Goal: Transaction & Acquisition: Download file/media

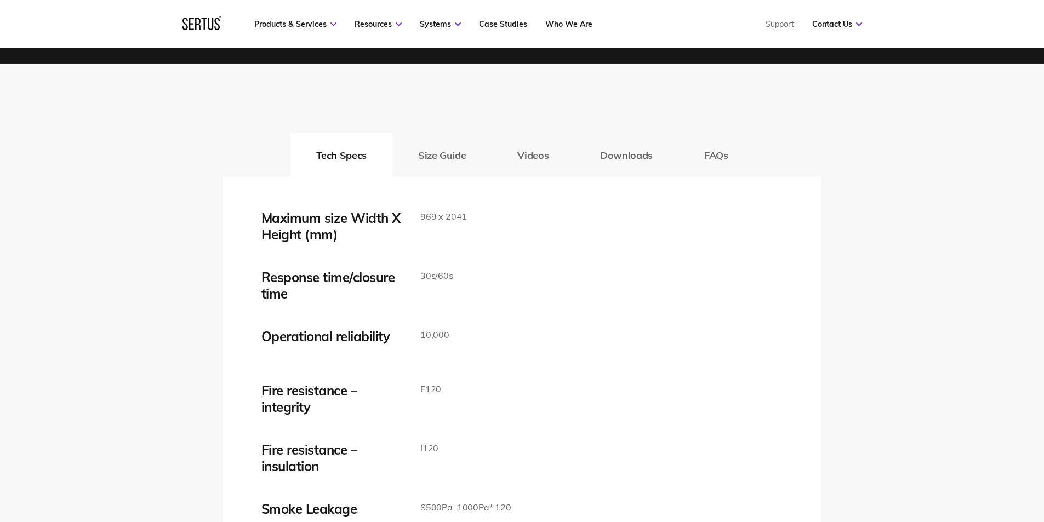
scroll to position [1754, 0]
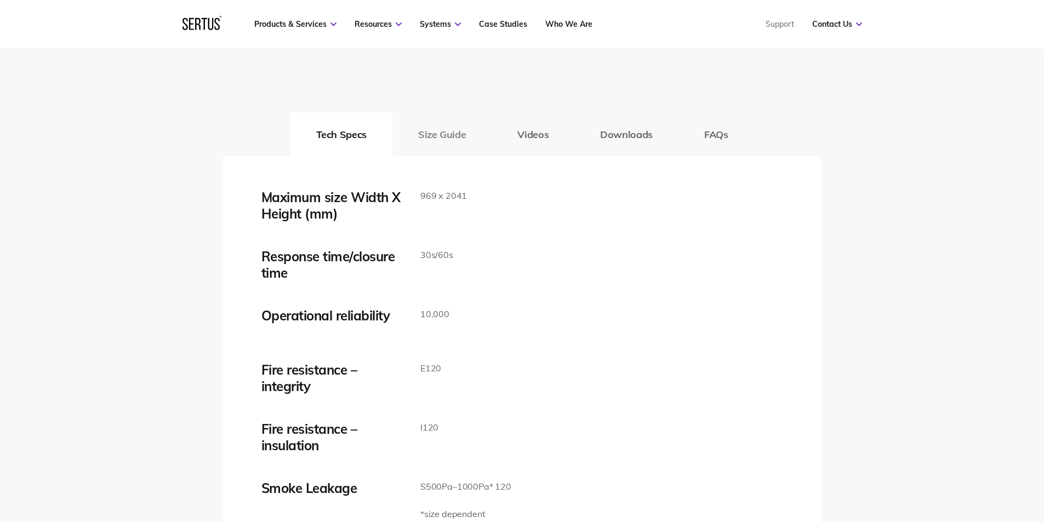
click at [429, 138] on button "Size Guide" at bounding box center [441, 134] width 99 height 44
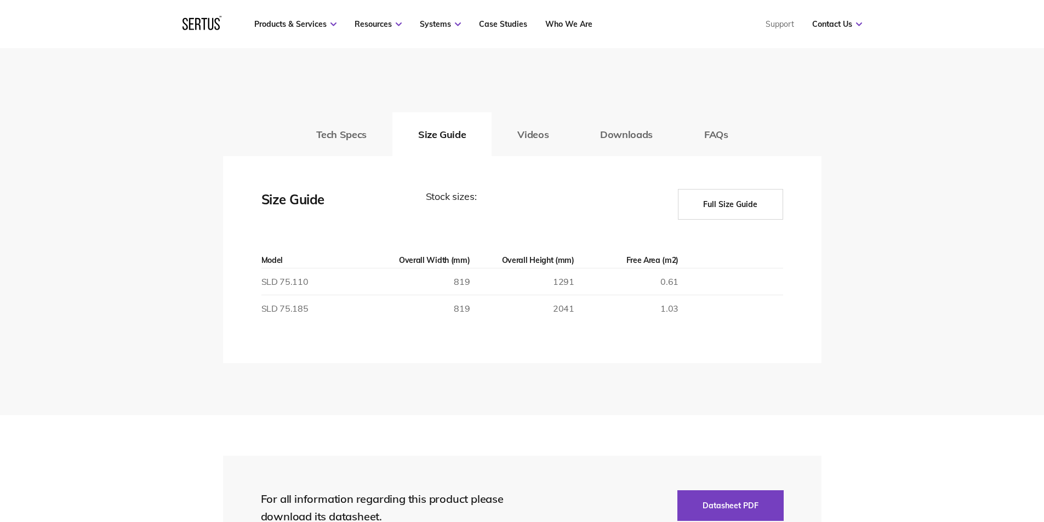
click at [738, 200] on button "Full Size Guide" at bounding box center [730, 204] width 105 height 31
click at [725, 202] on button "Full Size Guide" at bounding box center [730, 204] width 105 height 31
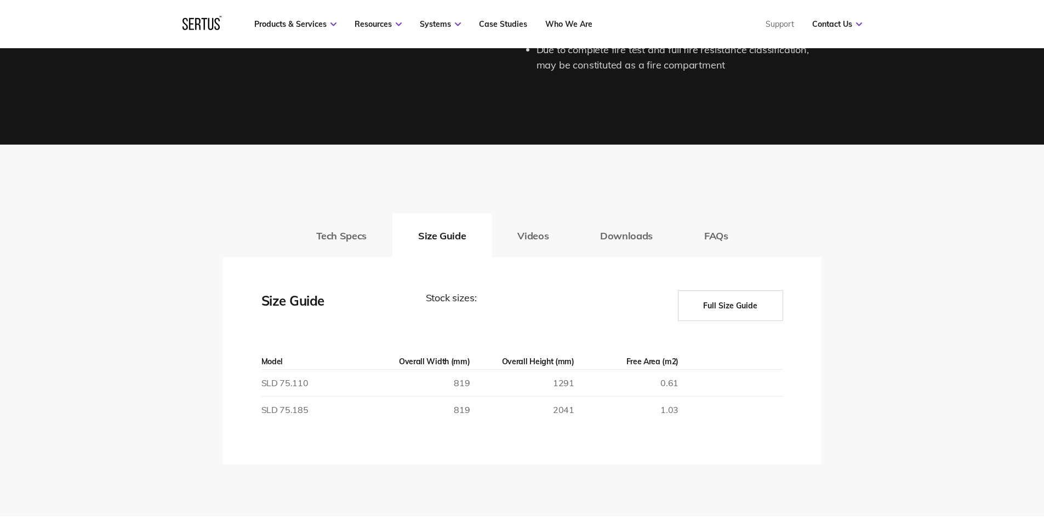
scroll to position [1644, 0]
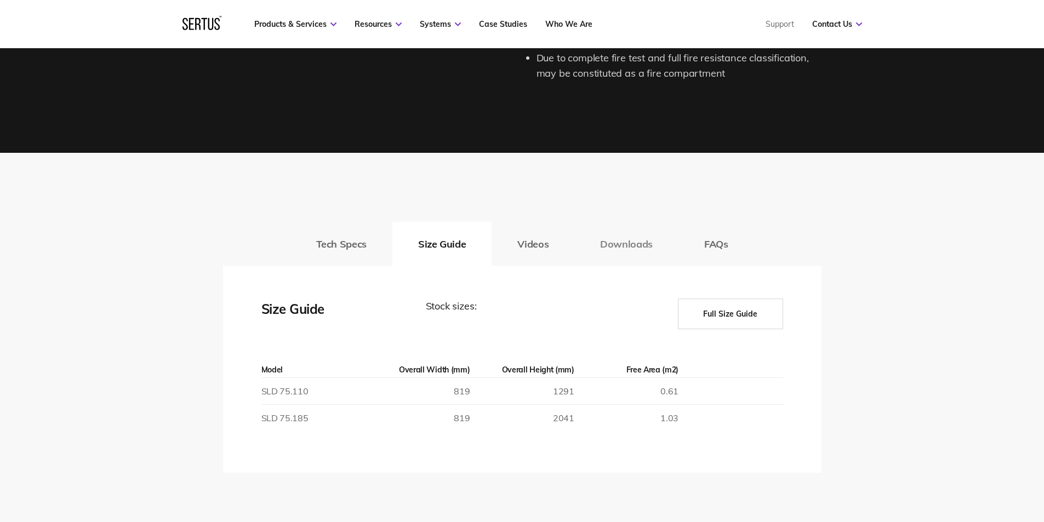
click at [622, 244] on button "Downloads" at bounding box center [626, 244] width 104 height 44
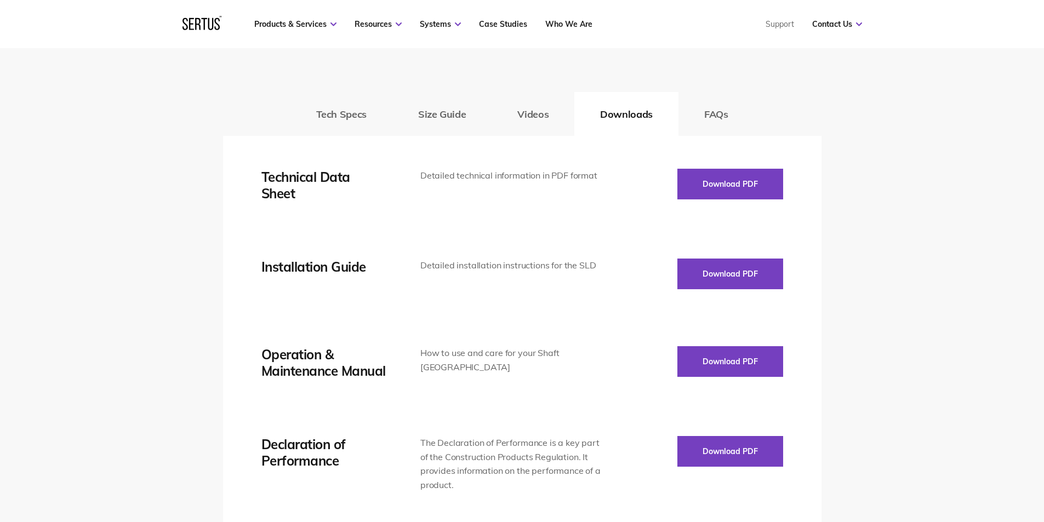
scroll to position [1809, 0]
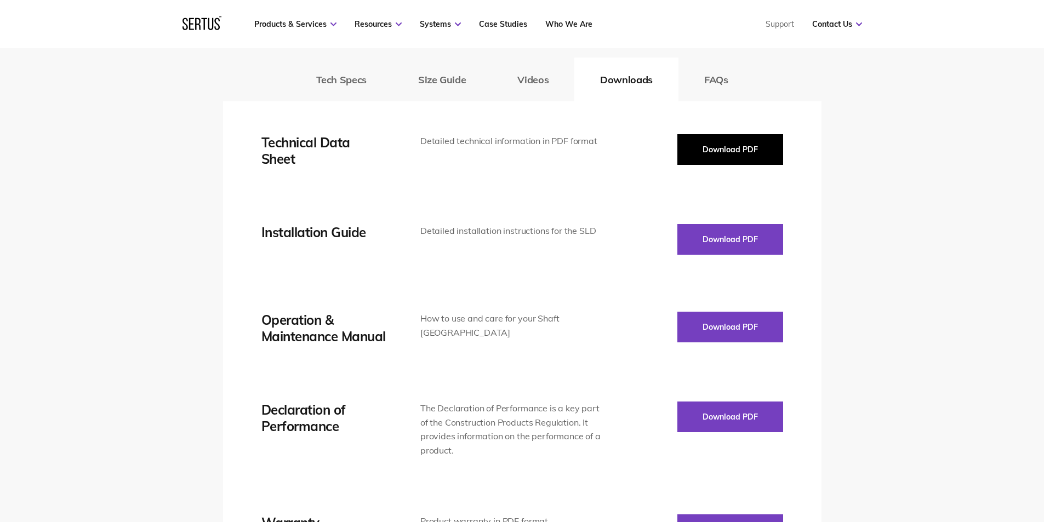
click at [690, 159] on button "Download PDF" at bounding box center [730, 149] width 106 height 31
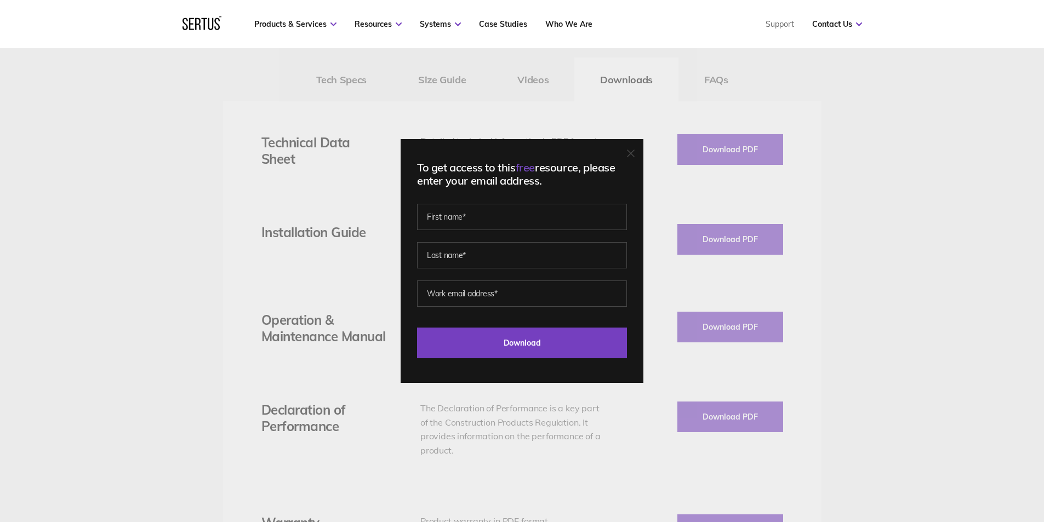
click at [635, 158] on div at bounding box center [631, 154] width 8 height 11
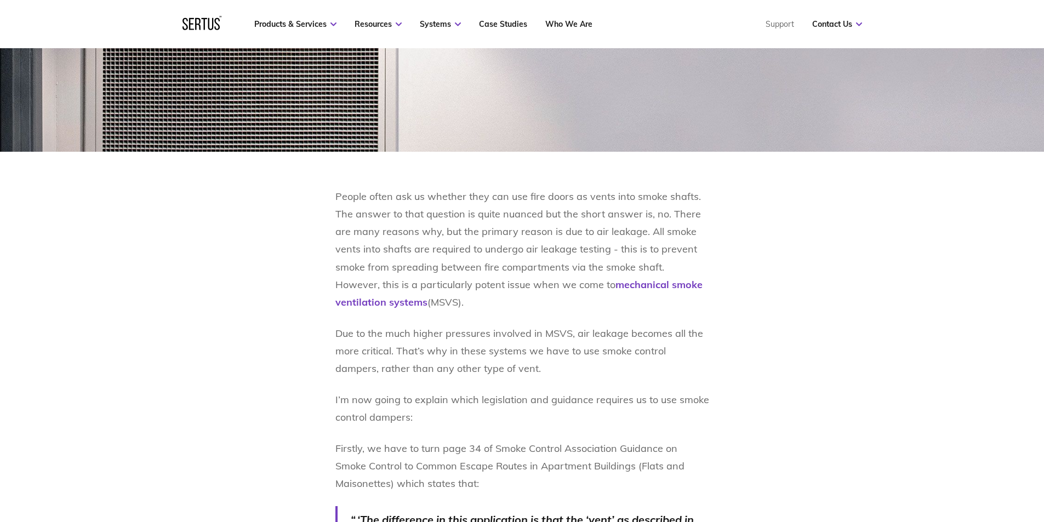
scroll to position [548, 0]
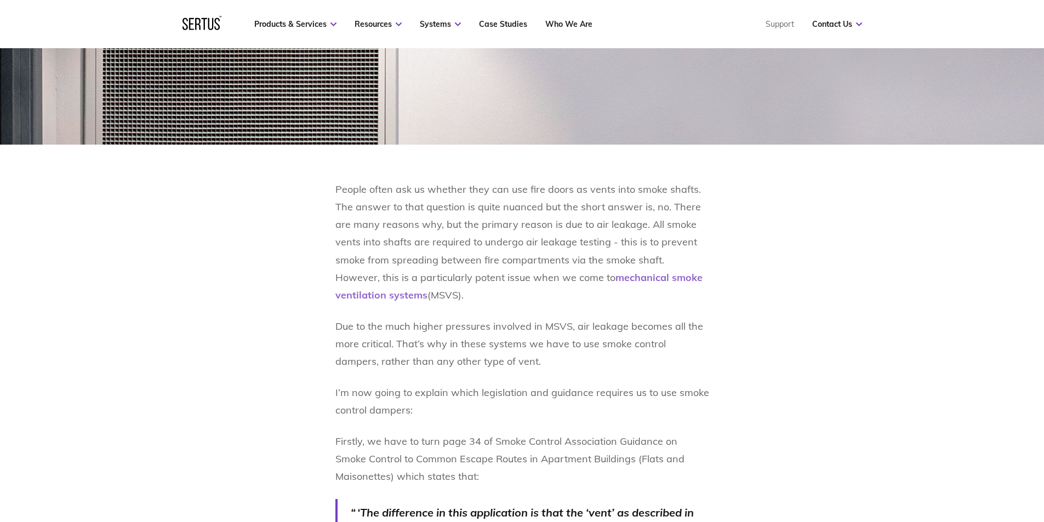
click at [615, 277] on link "mechanical smoke ventilation systems" at bounding box center [518, 286] width 367 height 30
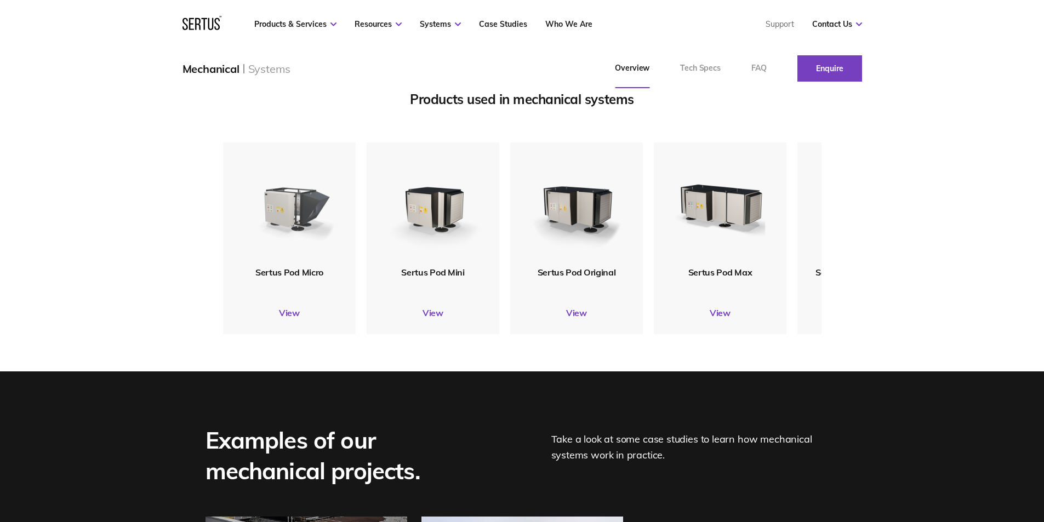
scroll to position [1315, 0]
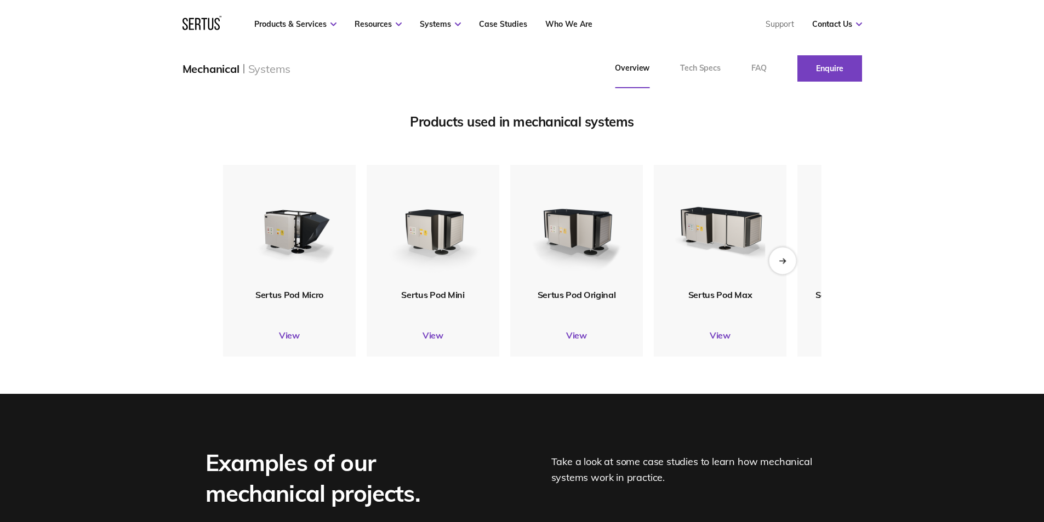
click at [781, 264] on icon "Next slide" at bounding box center [782, 261] width 7 height 6
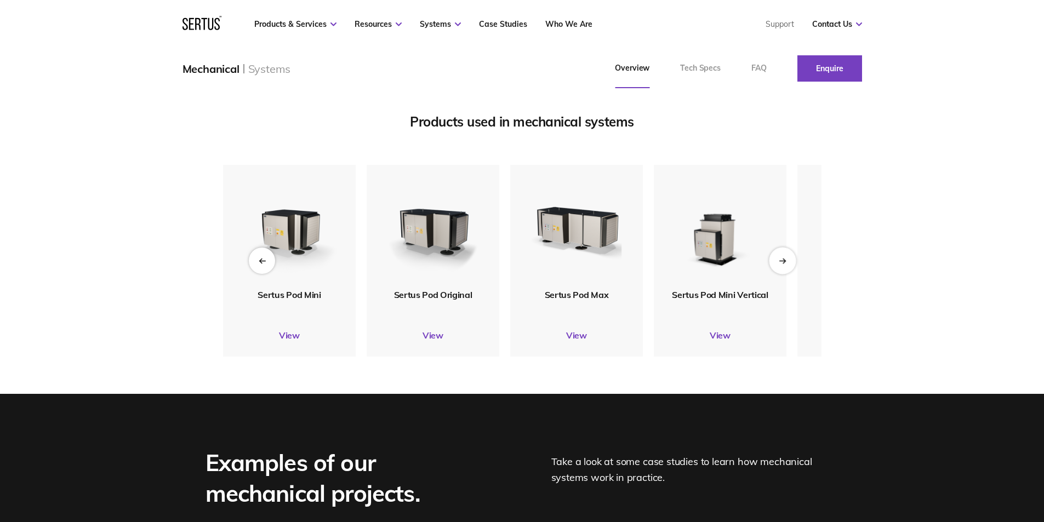
click at [781, 264] on icon "Next slide" at bounding box center [782, 261] width 7 height 6
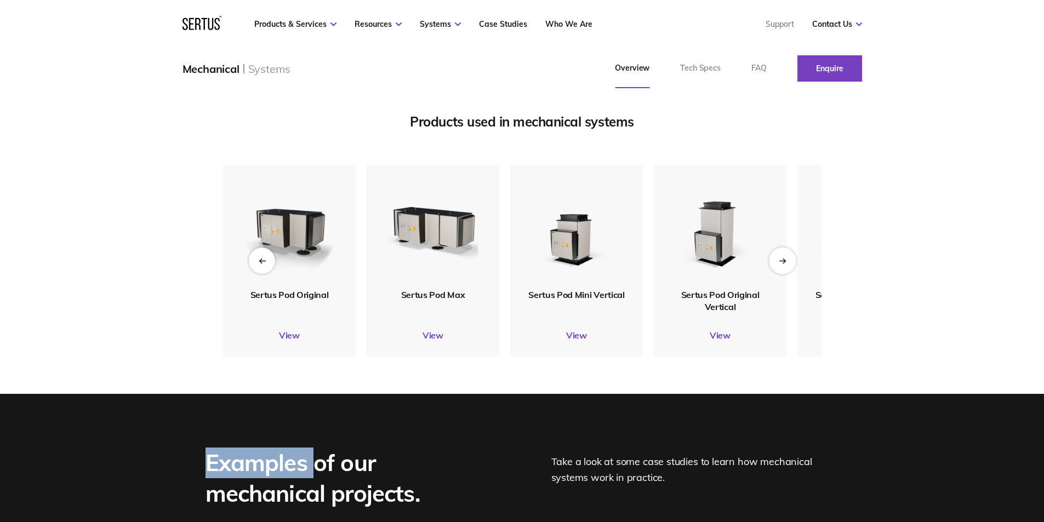
click at [781, 264] on icon "Next slide" at bounding box center [782, 261] width 7 height 6
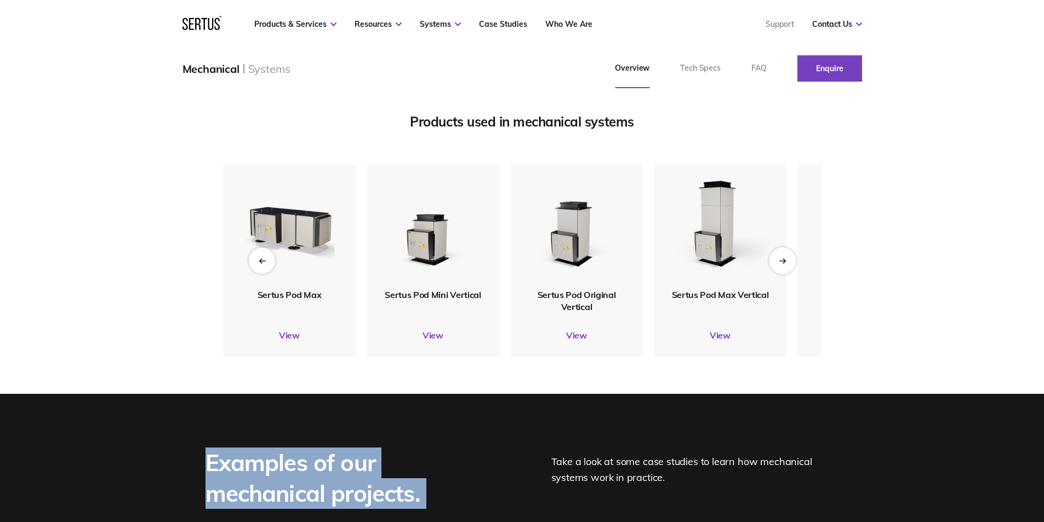
click at [781, 264] on icon "Next slide" at bounding box center [782, 261] width 7 height 6
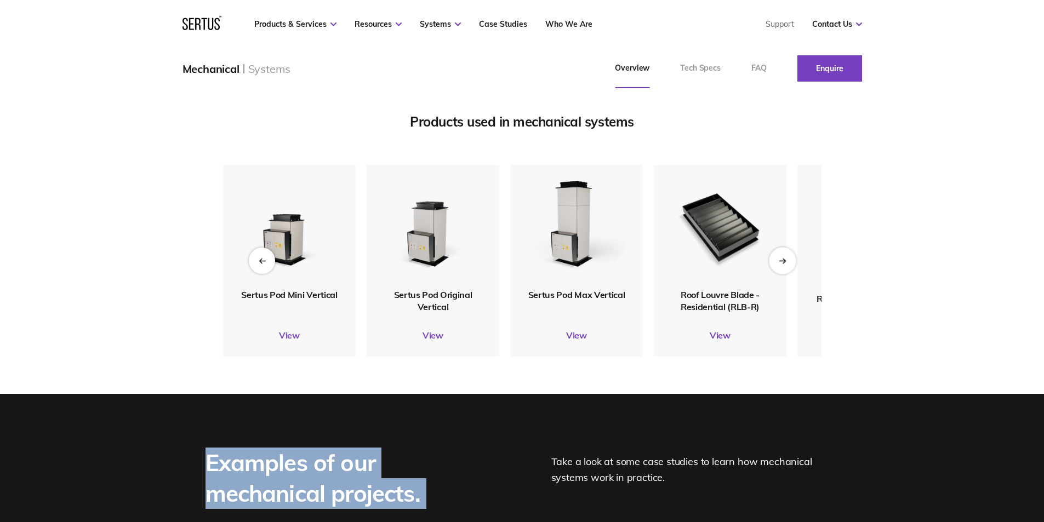
click at [781, 264] on icon "Next slide" at bounding box center [782, 261] width 7 height 6
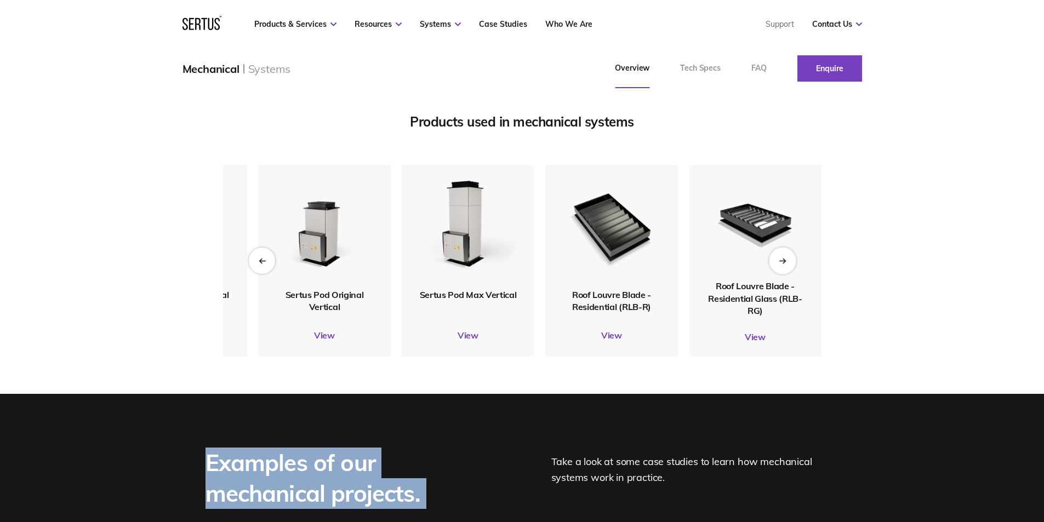
click at [781, 264] on icon "Next slide" at bounding box center [782, 261] width 7 height 6
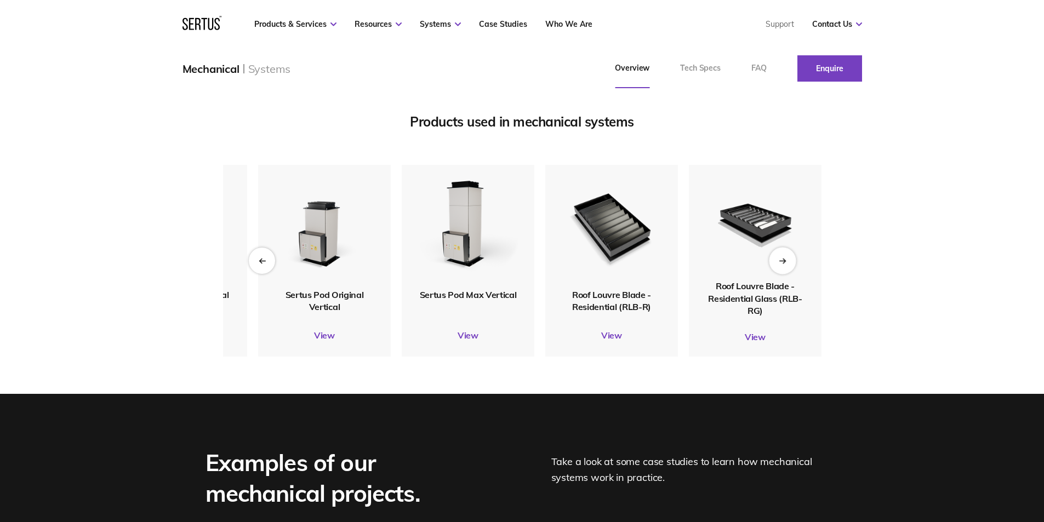
click at [781, 264] on icon "Next slide" at bounding box center [782, 261] width 7 height 6
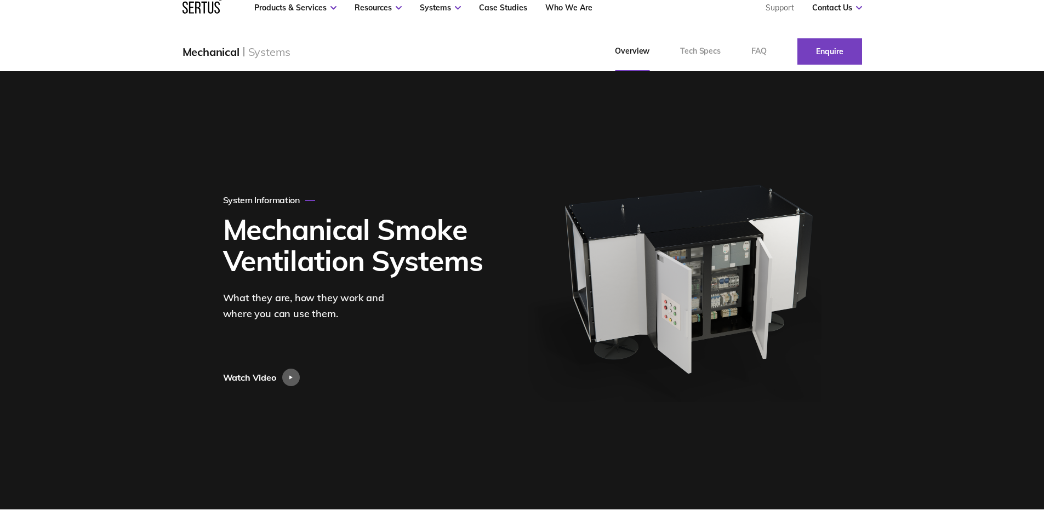
scroll to position [0, 0]
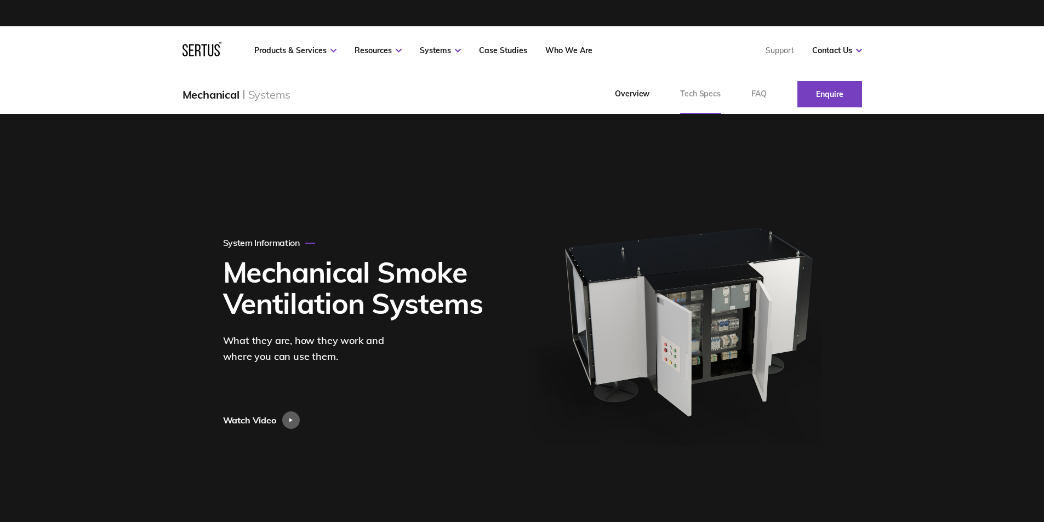
click at [704, 97] on link "Tech Specs" at bounding box center [700, 94] width 71 height 39
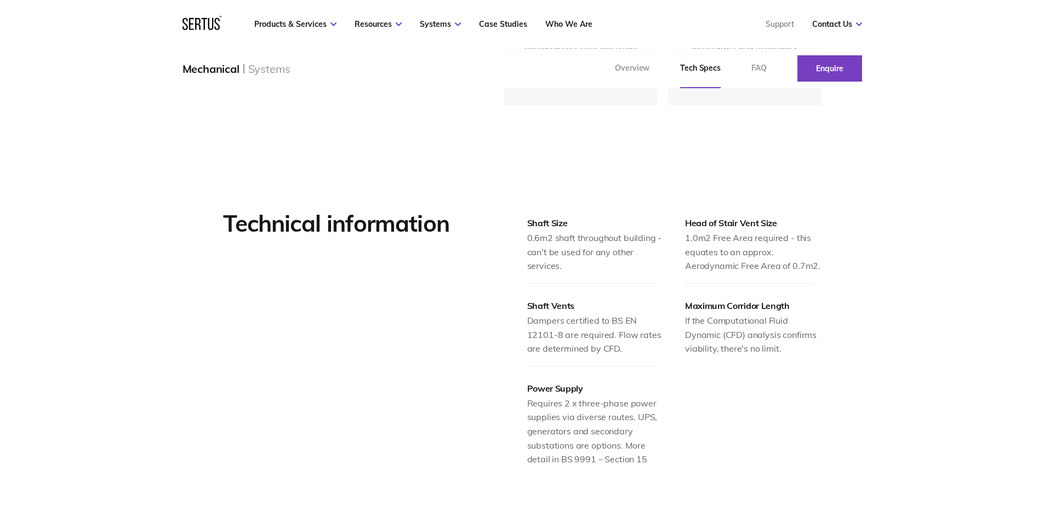
scroll to position [1151, 0]
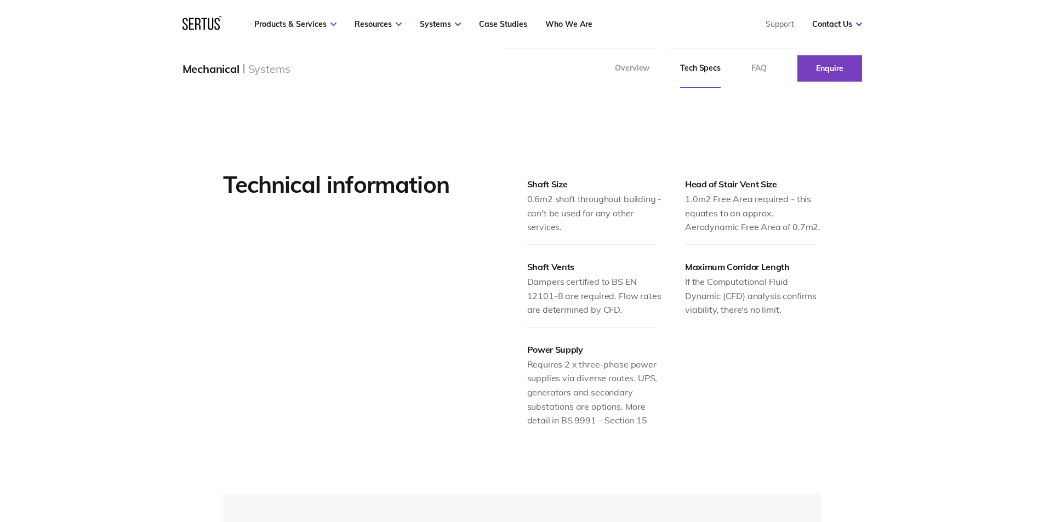
click at [552, 283] on div "Dampers certified to BS EN 12101-8 are required. Flow rates are determined by C…" at bounding box center [595, 296] width 136 height 42
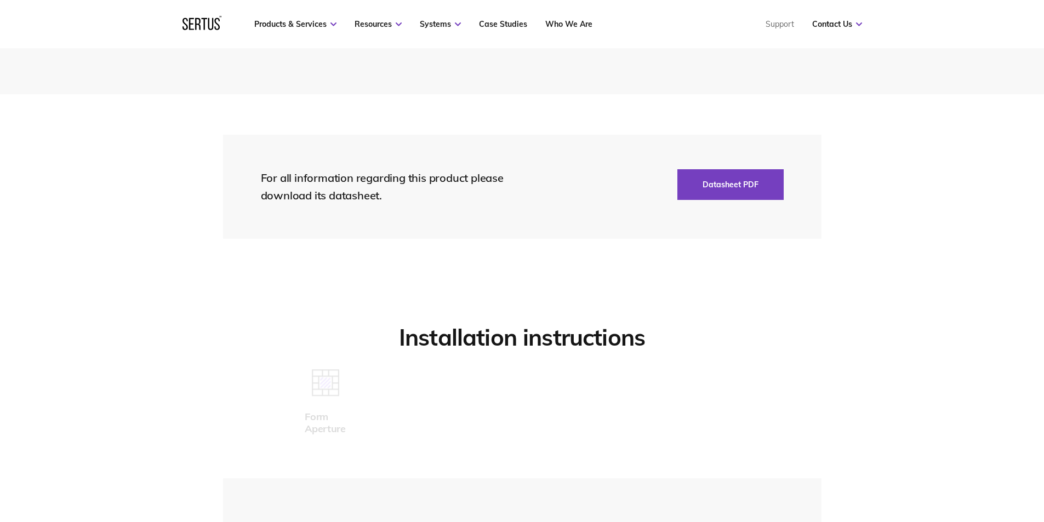
scroll to position [2521, 0]
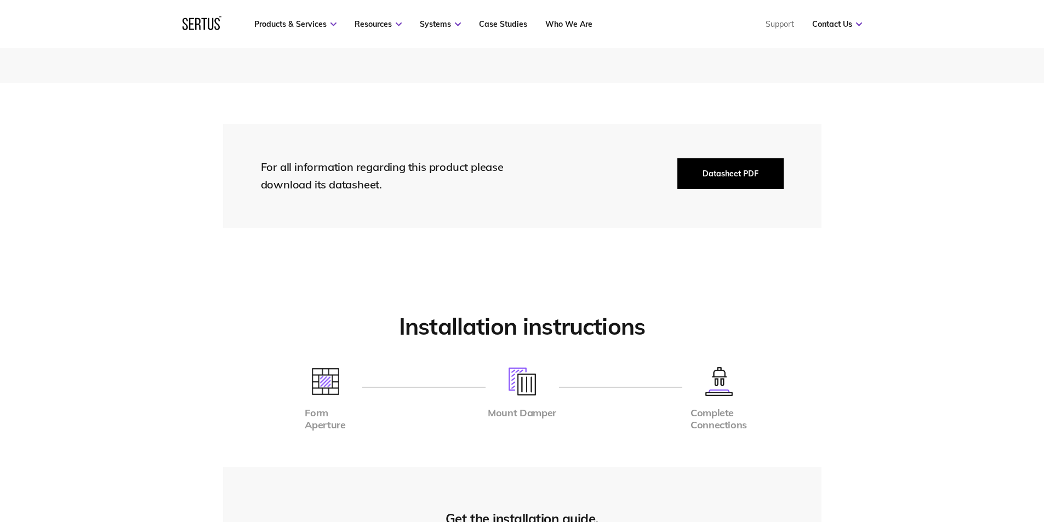
click at [714, 169] on button "Datasheet PDF" at bounding box center [730, 173] width 106 height 31
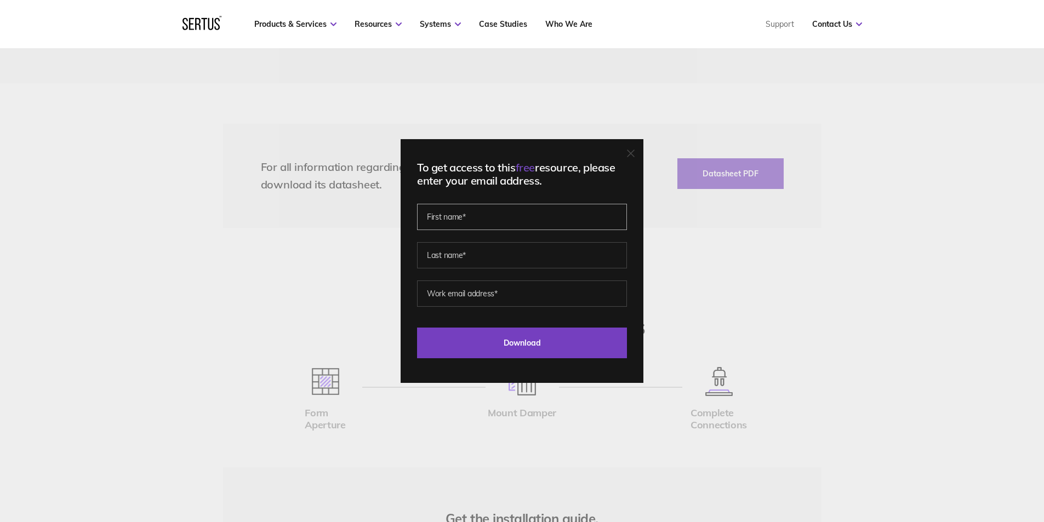
click at [468, 215] on input "text" at bounding box center [522, 217] width 210 height 26
type input "rosina"
click at [492, 253] on input "text" at bounding box center [522, 255] width 210 height 26
type input "Mclean"
click at [480, 293] on input "email" at bounding box center [522, 294] width 210 height 26
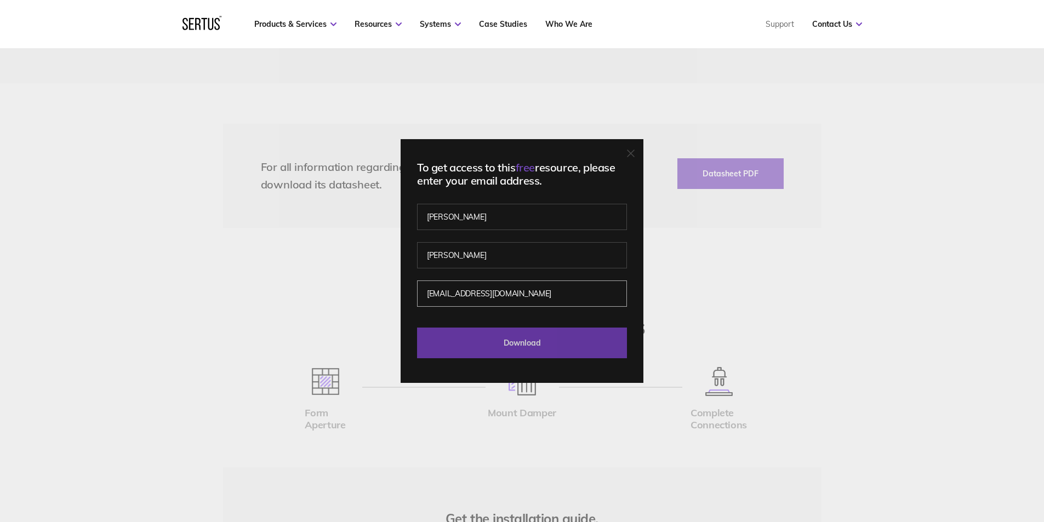
type input "rmclean@bm-architects.co.uk"
click at [508, 331] on input "Download" at bounding box center [522, 343] width 210 height 31
